Goal: Obtain resource: Download file/media

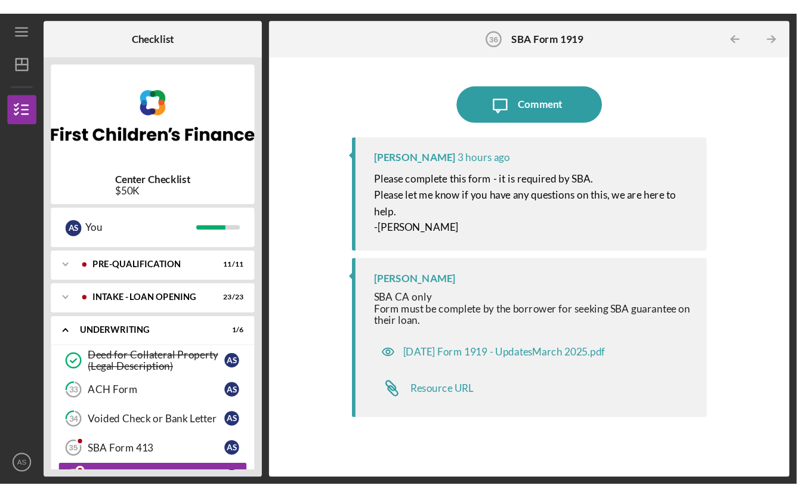
scroll to position [85, 0]
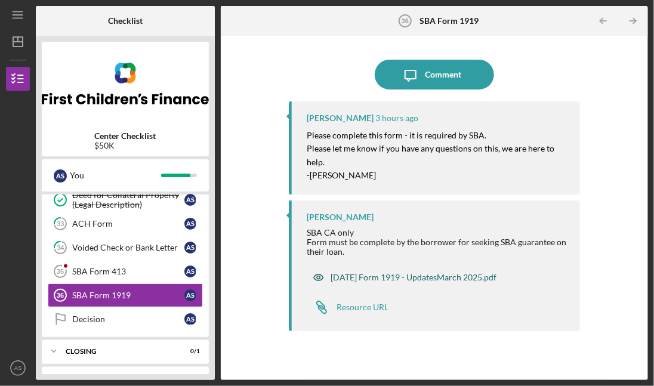
click at [373, 277] on div "[DATE] Form 1919 - UpdatesMarch 2025.pdf" at bounding box center [414, 278] width 166 height 10
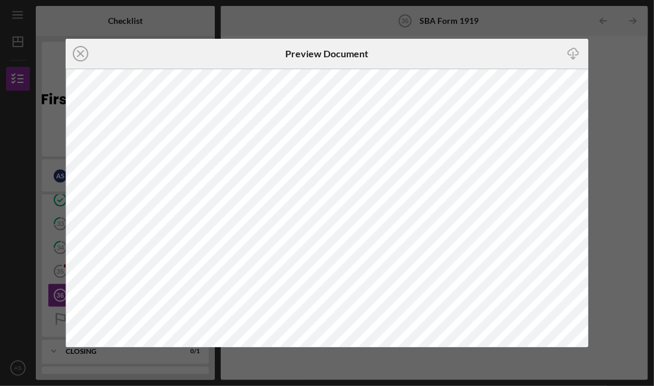
click at [574, 51] on icon "Icon/Download" at bounding box center [573, 53] width 27 height 27
click at [461, 55] on div "Icon/Download" at bounding box center [501, 54] width 174 height 30
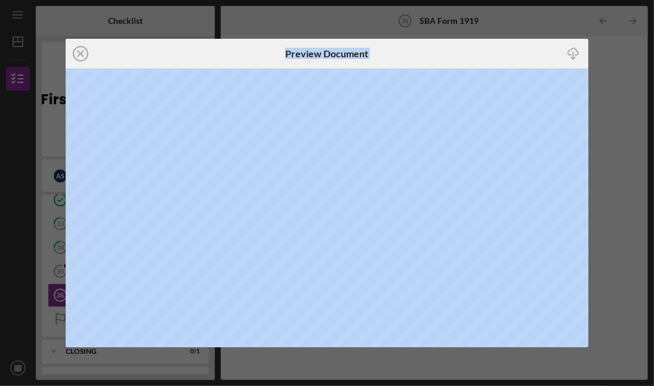
drag, startPoint x: 523, startPoint y: 40, endPoint x: 514, endPoint y: -22, distance: 62.7
click at [514, 0] on html "Icon/Menu SBA Form 1919 36 SBA Form 1919 Checklist Center Checklist $50K A S Yo…" at bounding box center [327, 193] width 654 height 386
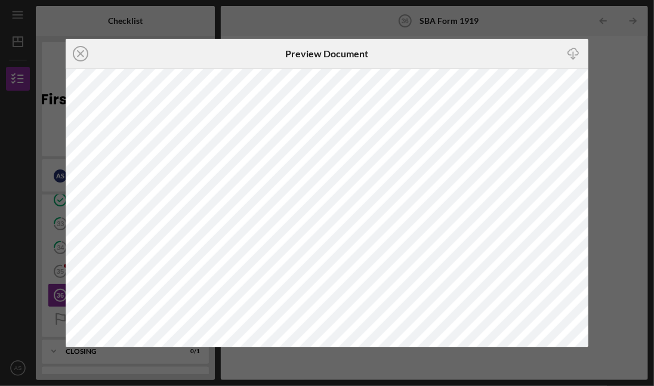
click at [476, 44] on div "Icon/Download" at bounding box center [501, 54] width 174 height 30
click at [633, 193] on div "Icon/Close Preview Document Icon/Download" at bounding box center [327, 193] width 654 height 386
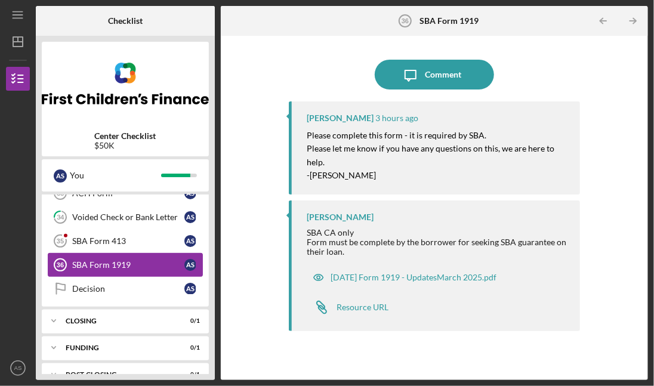
scroll to position [112, 0]
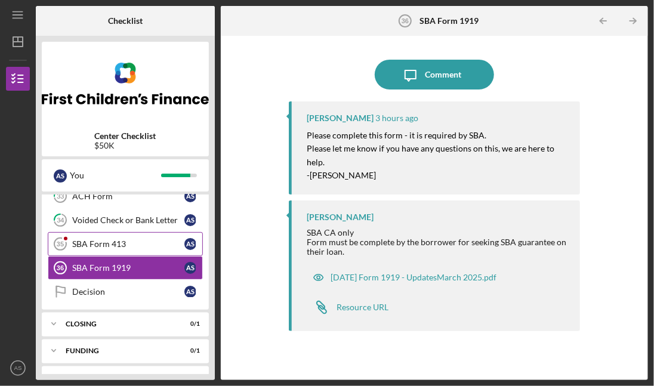
click at [134, 245] on div "SBA Form 413" at bounding box center [128, 244] width 112 height 10
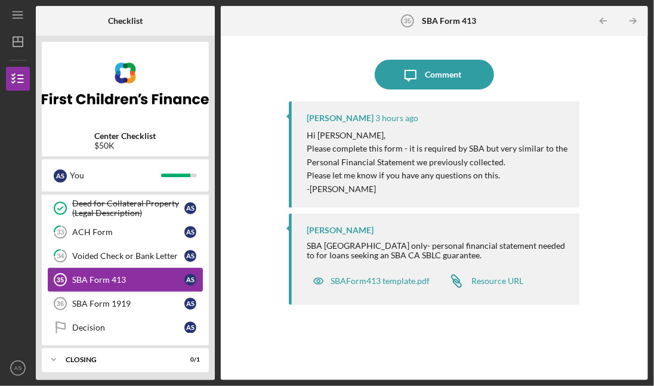
scroll to position [79, 0]
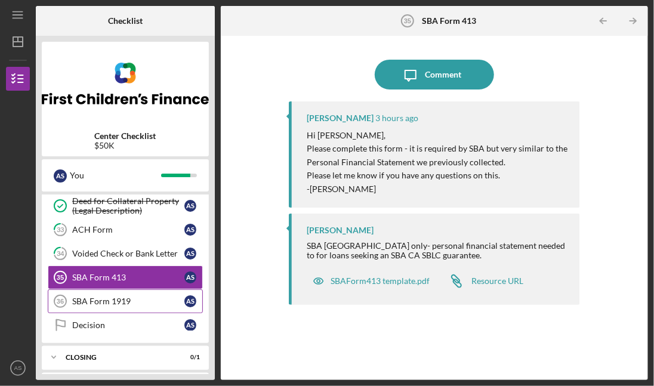
click at [111, 298] on div "SBA Form 1919" at bounding box center [128, 302] width 112 height 10
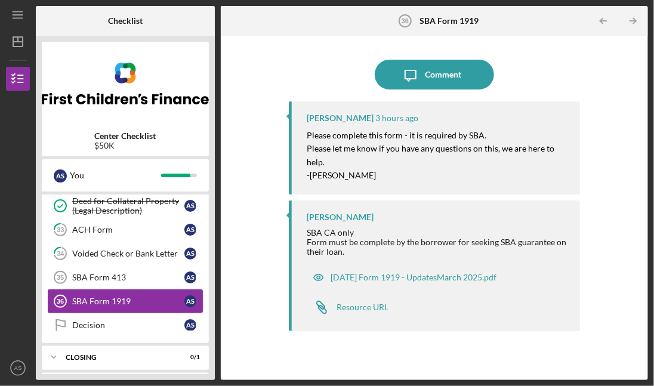
click at [111, 298] on div "SBA Form 1919" at bounding box center [128, 302] width 112 height 10
click at [612, 156] on div "Icon/Message Comment [PERSON_NAME] 3 hours ago Please complete this form - it i…" at bounding box center [434, 208] width 415 height 332
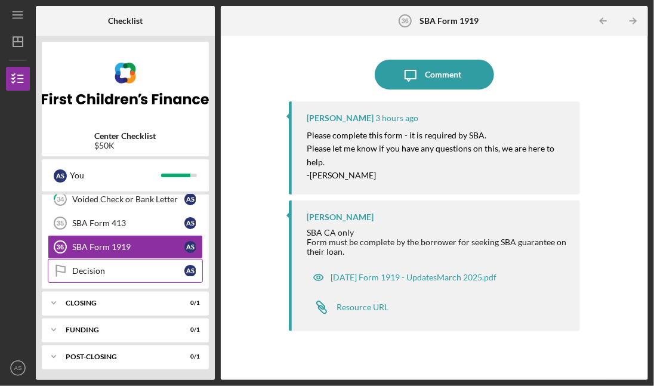
click at [119, 275] on link "Decision Decision A S" at bounding box center [125, 271] width 155 height 24
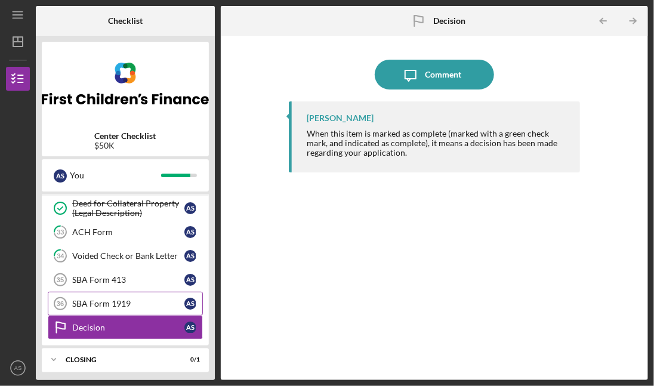
scroll to position [82, 0]
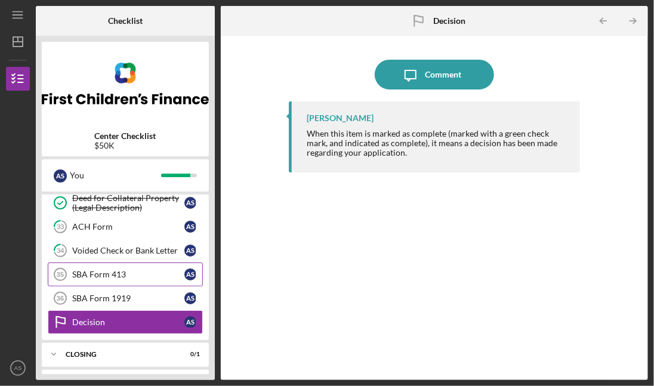
click at [121, 272] on div "SBA Form 413" at bounding box center [128, 275] width 112 height 10
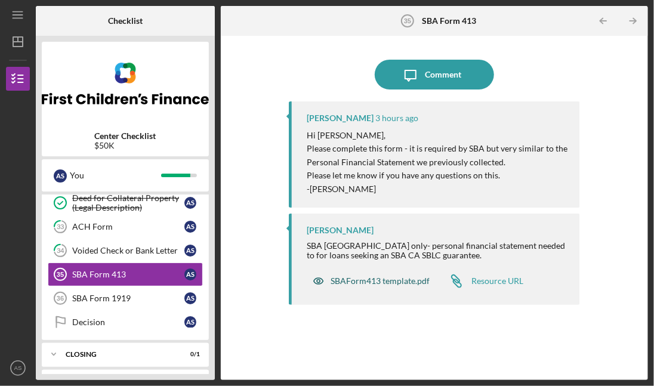
click at [386, 283] on div "SBAForm413 template.pdf" at bounding box center [380, 281] width 99 height 10
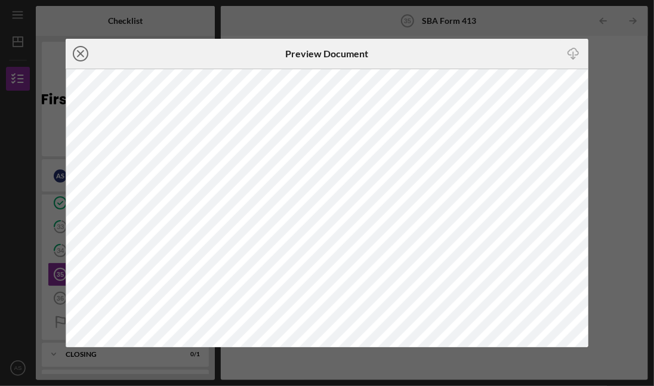
click at [73, 56] on circle at bounding box center [80, 54] width 14 height 14
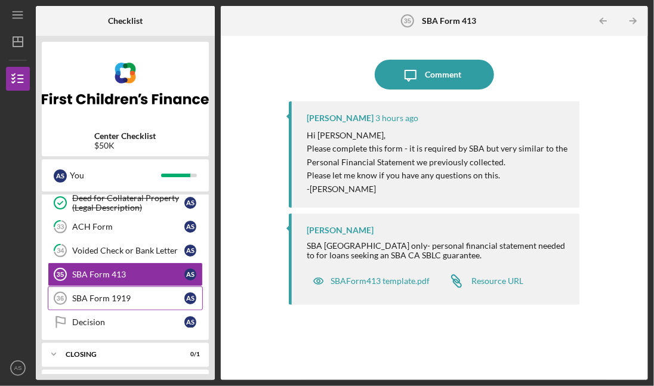
click at [102, 300] on div "SBA Form 1919" at bounding box center [128, 299] width 112 height 10
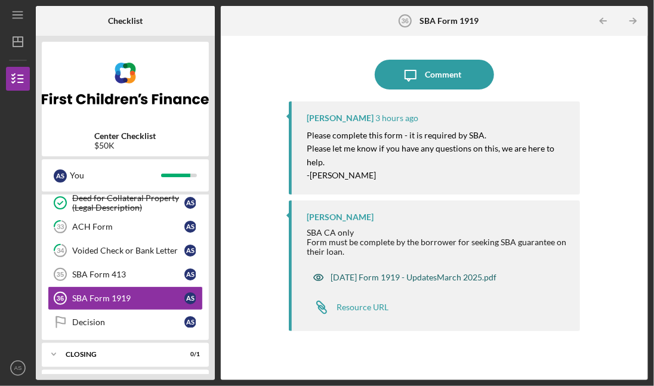
click at [369, 276] on div "[DATE] Form 1919 - UpdatesMarch 2025.pdf" at bounding box center [414, 278] width 166 height 10
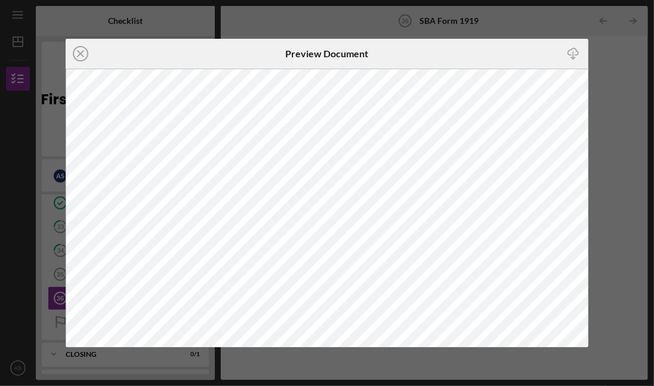
click at [99, 50] on div "Icon/Close" at bounding box center [153, 54] width 174 height 30
click at [82, 54] on icon "Icon/Close" at bounding box center [81, 54] width 30 height 30
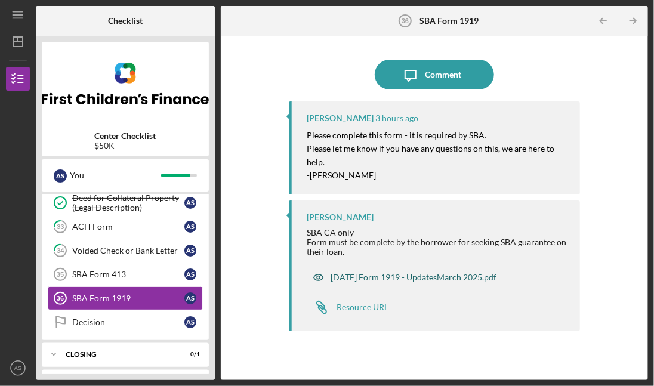
click at [382, 277] on div "[DATE] Form 1919 - UpdatesMarch 2025.pdf" at bounding box center [414, 278] width 166 height 10
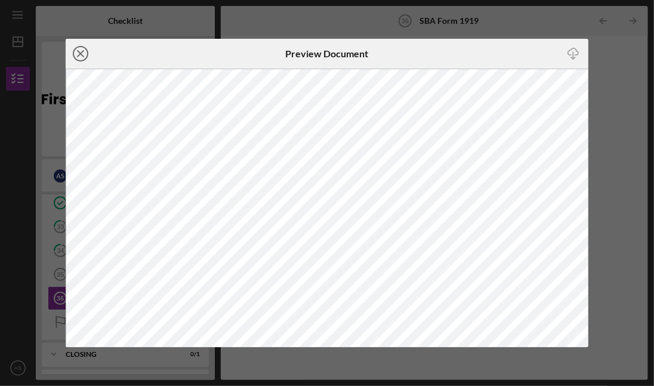
click at [78, 57] on icon "Icon/Close" at bounding box center [81, 54] width 30 height 30
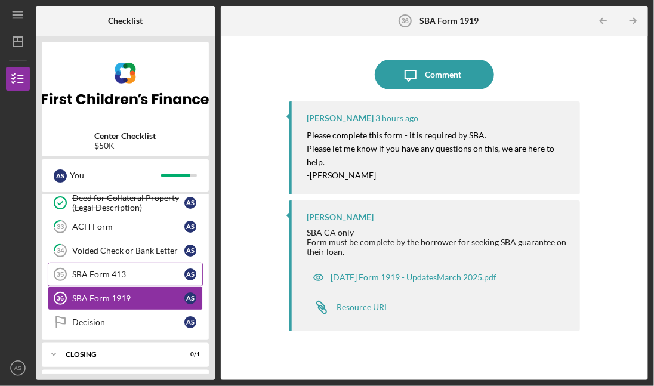
click at [97, 275] on div "SBA Form 413" at bounding box center [128, 275] width 112 height 10
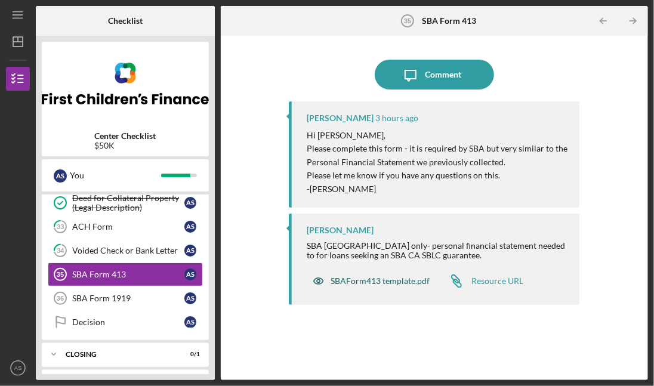
click at [374, 285] on div "SBAForm413 template.pdf" at bounding box center [380, 281] width 99 height 10
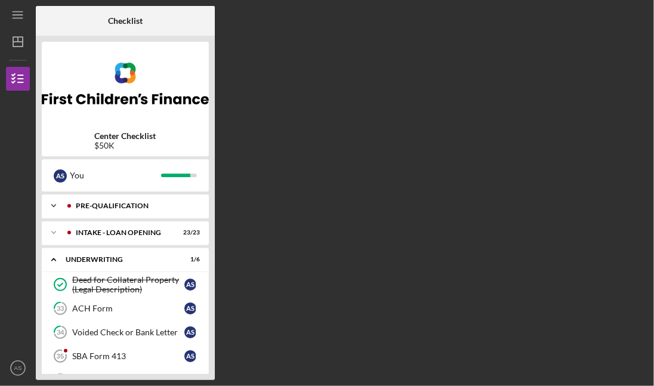
click at [132, 207] on div "Pre-Qualification" at bounding box center [135, 205] width 118 height 7
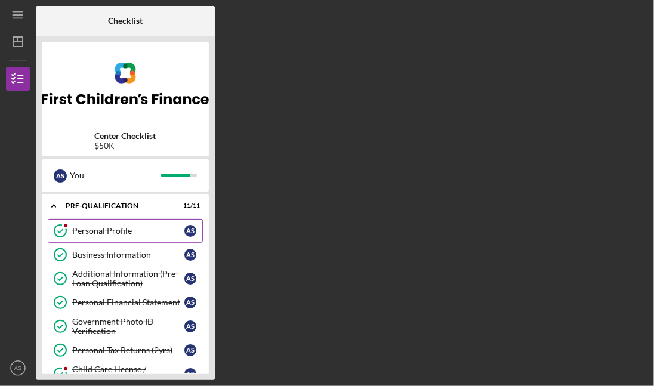
scroll to position [15, 0]
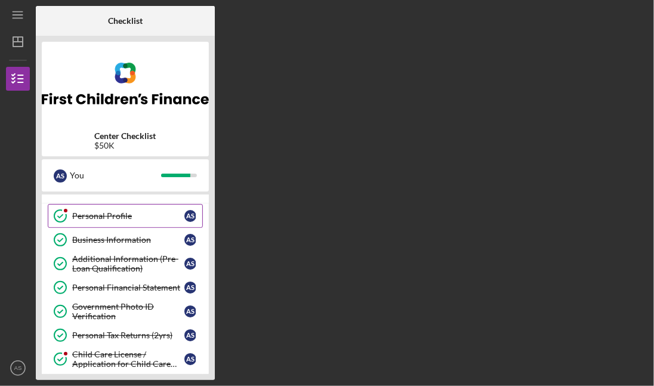
click at [130, 216] on div "Personal Profile" at bounding box center [128, 216] width 112 height 10
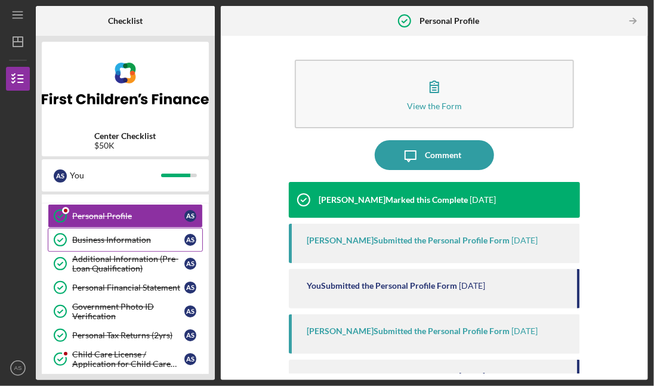
click at [127, 246] on link "Business Information Business Information A S" at bounding box center [125, 240] width 155 height 24
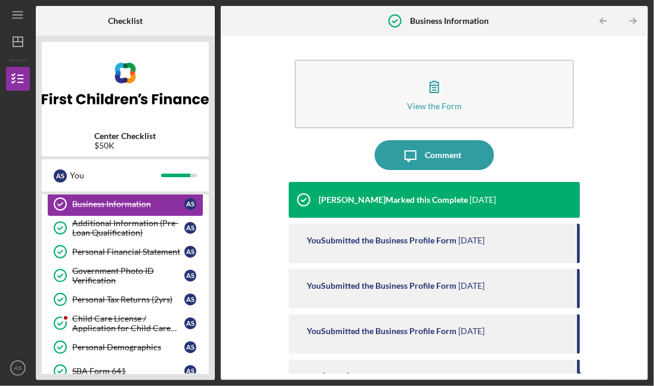
scroll to position [54, 0]
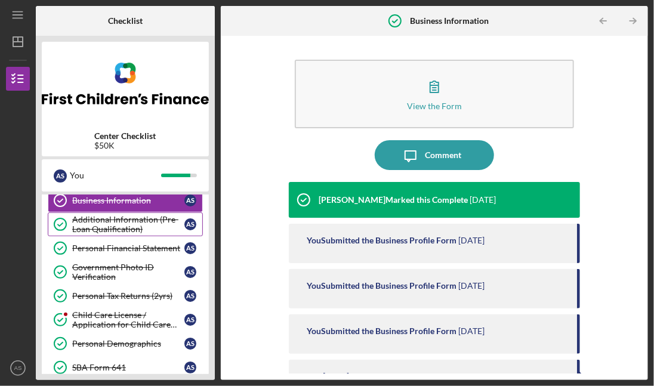
click at [121, 229] on div "Additional Information (Pre-Loan Qualification)" at bounding box center [128, 224] width 112 height 19
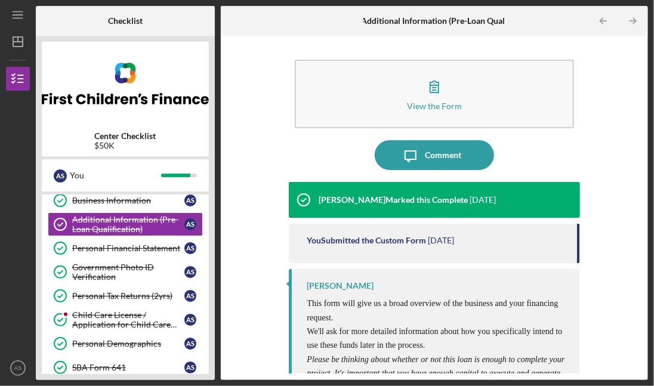
scroll to position [90, 0]
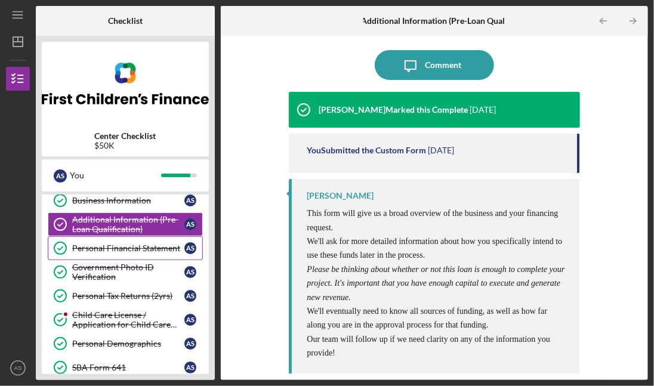
click at [143, 249] on div "Personal Financial Statement" at bounding box center [128, 248] width 112 height 10
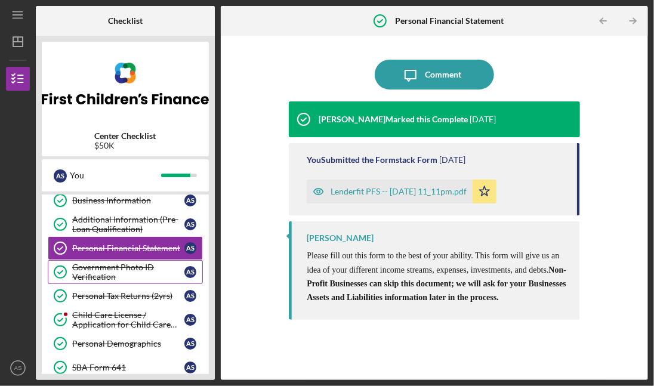
click at [97, 275] on div "Government Photo ID Verification" at bounding box center [128, 272] width 112 height 19
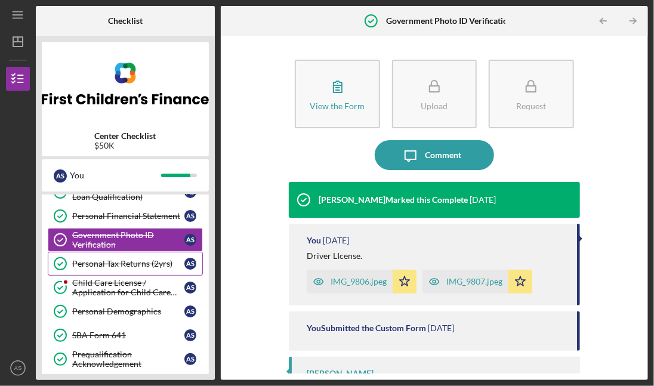
scroll to position [94, 0]
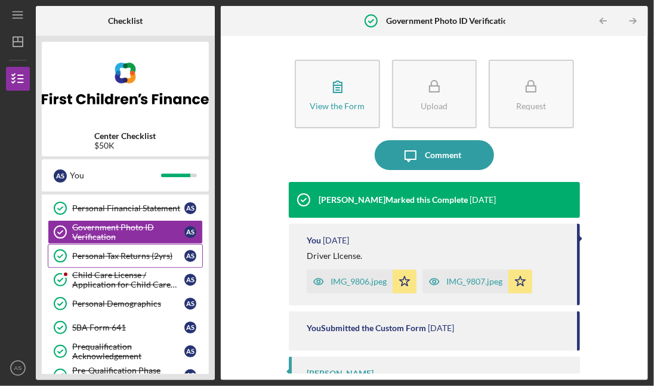
click at [103, 264] on link "Personal Tax Returns (2yrs) Personal Tax Returns (2yrs) A S" at bounding box center [125, 256] width 155 height 24
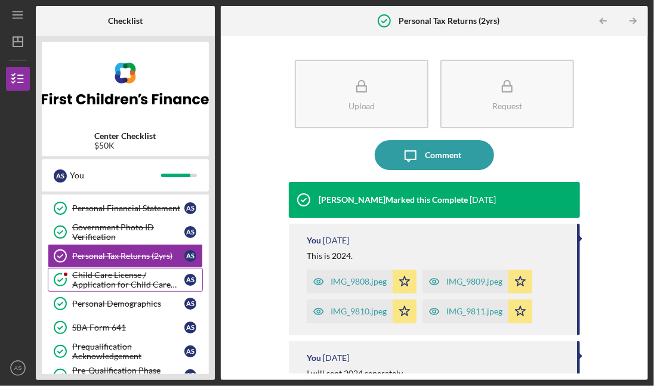
click at [101, 281] on div "Child Care License / Application for Child Care License" at bounding box center [128, 279] width 112 height 19
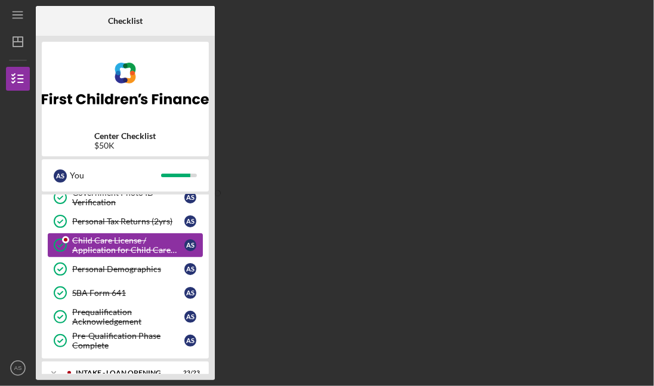
scroll to position [139, 0]
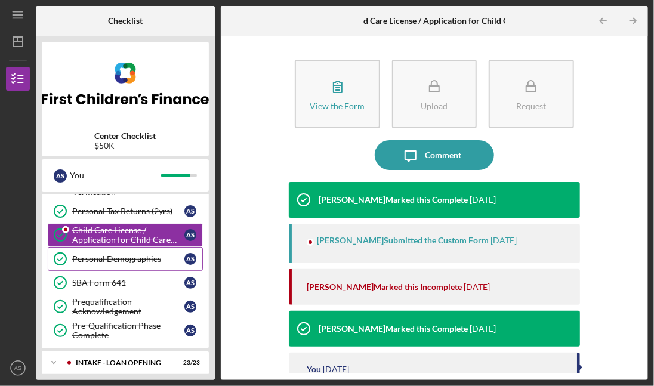
click at [101, 252] on link "Personal Demographics Personal Demographics A S" at bounding box center [125, 259] width 155 height 24
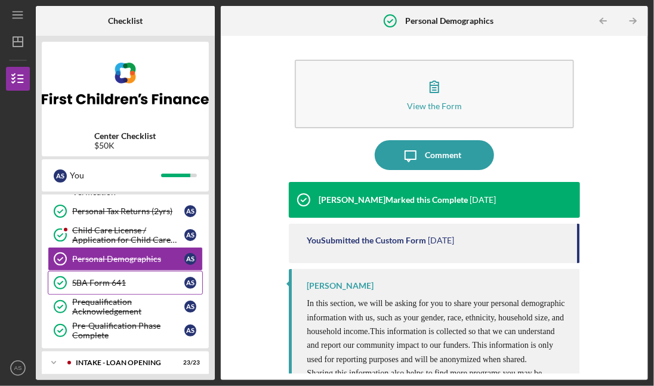
click at [98, 283] on div "SBA Form 641" at bounding box center [128, 283] width 112 height 10
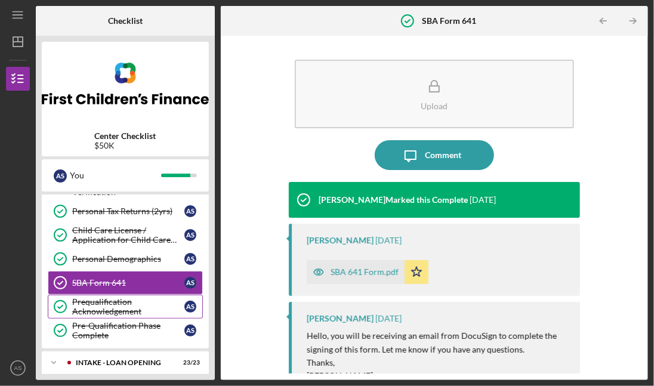
click at [93, 305] on div "Prequalification Acknowledgement" at bounding box center [128, 306] width 112 height 19
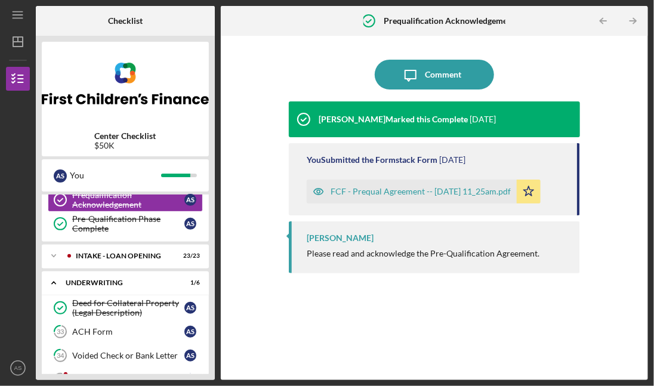
scroll to position [248, 0]
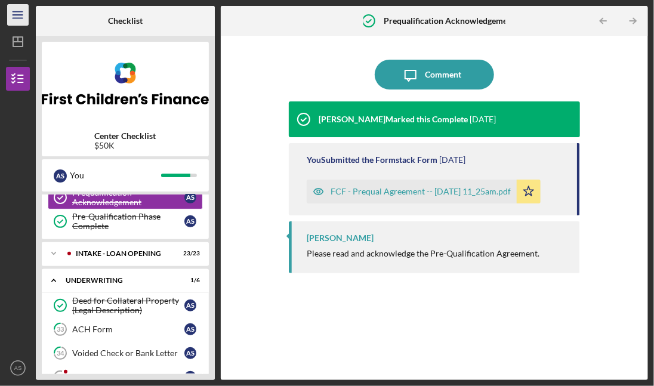
click at [18, 17] on icon "Icon/Menu" at bounding box center [18, 15] width 27 height 27
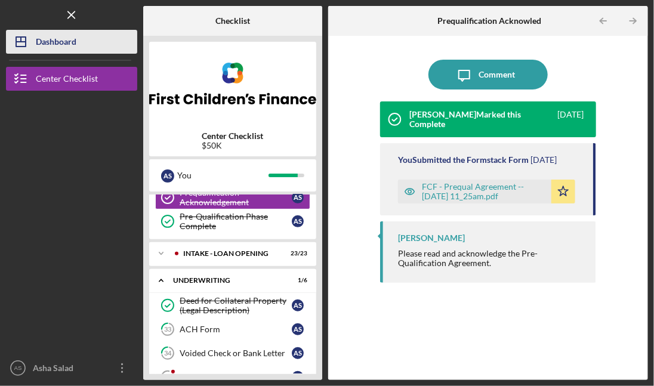
click at [60, 45] on div "Dashboard" at bounding box center [56, 43] width 41 height 27
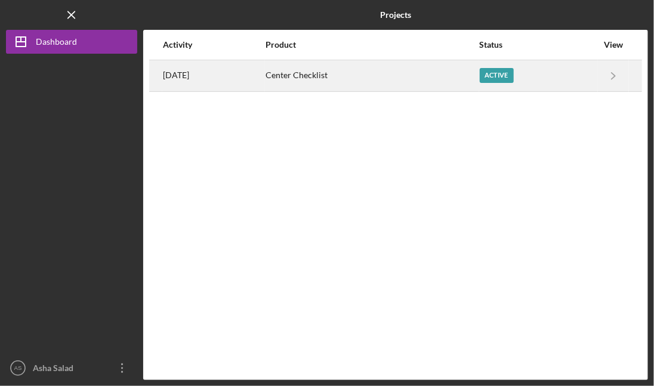
click at [359, 75] on div "Center Checklist" at bounding box center [372, 76] width 212 height 30
